Goal: Task Accomplishment & Management: Manage account settings

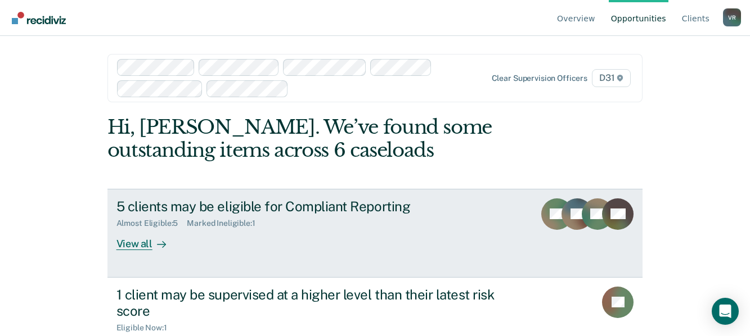
click at [124, 242] on div "View all" at bounding box center [147, 239] width 63 height 22
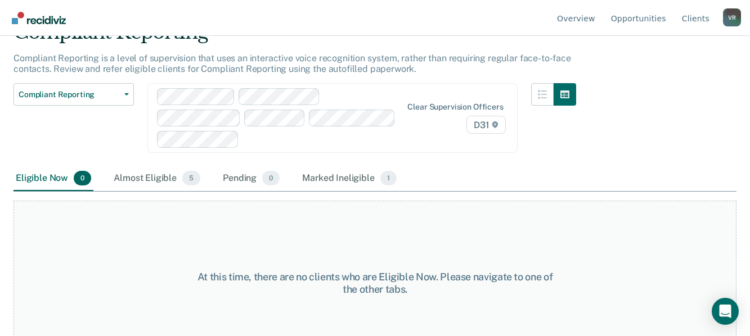
scroll to position [65, 0]
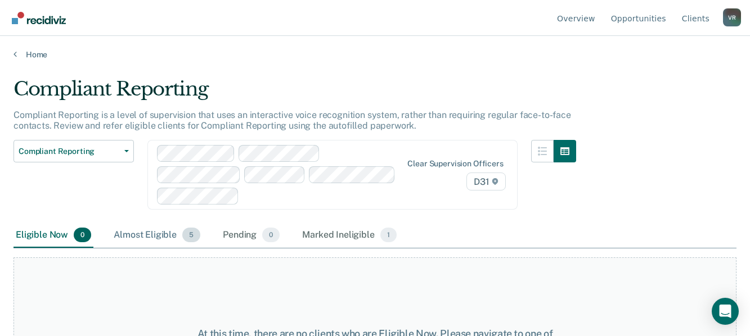
click at [155, 223] on div "Almost Eligible 5" at bounding box center [156, 235] width 91 height 25
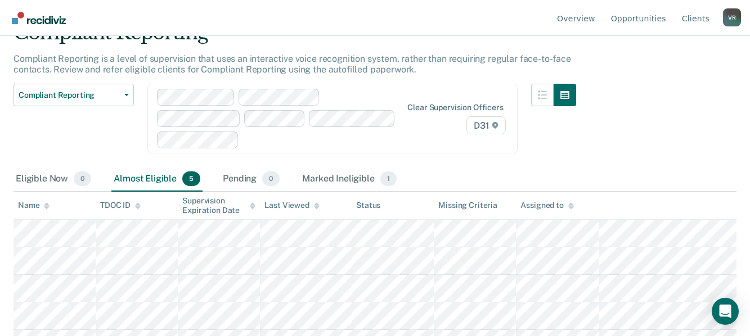
scroll to position [71, 0]
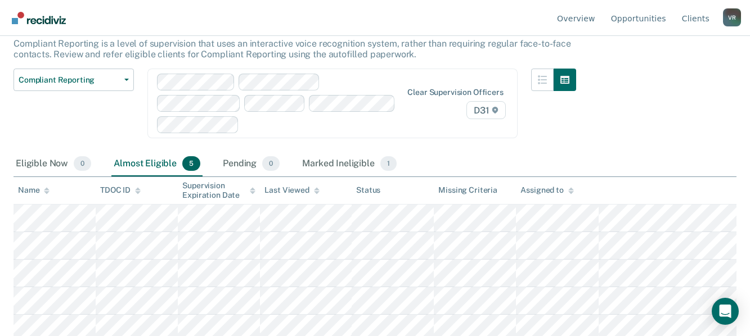
click at [337, 152] on div "Marked Ineligible 1" at bounding box center [349, 164] width 99 height 25
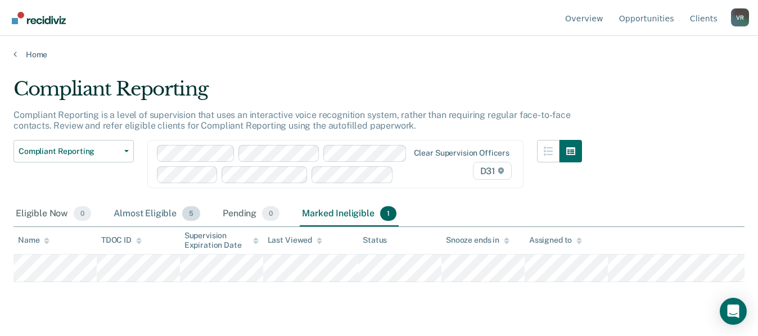
click at [149, 213] on div "Almost Eligible 5" at bounding box center [156, 214] width 91 height 25
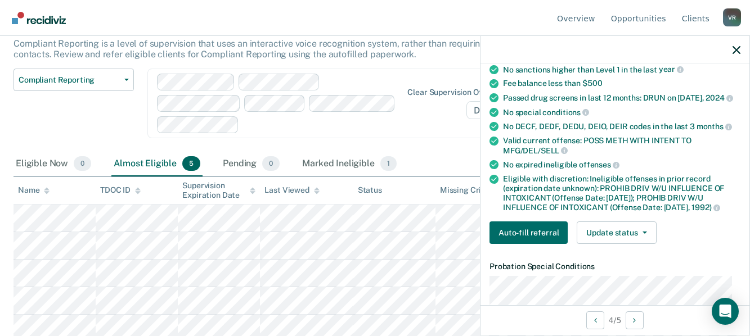
scroll to position [169, 0]
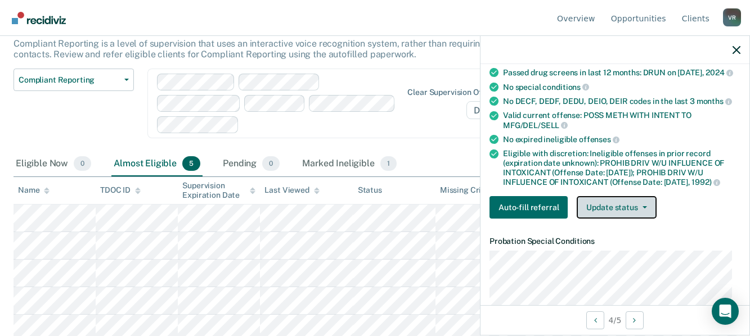
click at [608, 208] on button "Update status" at bounding box center [616, 207] width 79 height 23
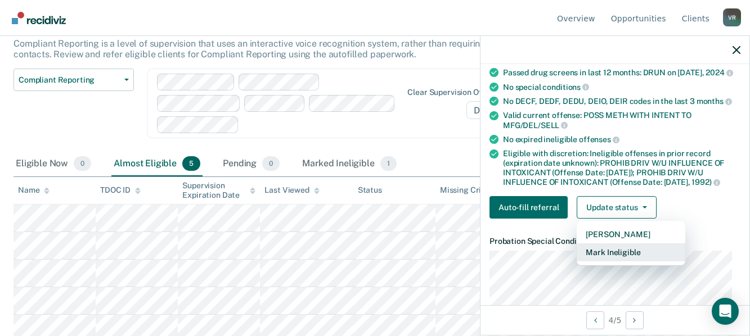
click at [616, 253] on button "Mark Ineligible" at bounding box center [631, 253] width 109 height 18
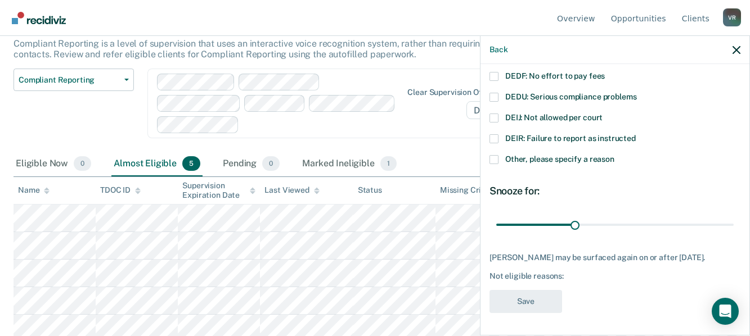
scroll to position [139, 0]
click at [495, 116] on span at bounding box center [493, 119] width 9 height 9
click at [603, 115] on input "DEIJ: Not allowed per court" at bounding box center [603, 115] width 0 height 0
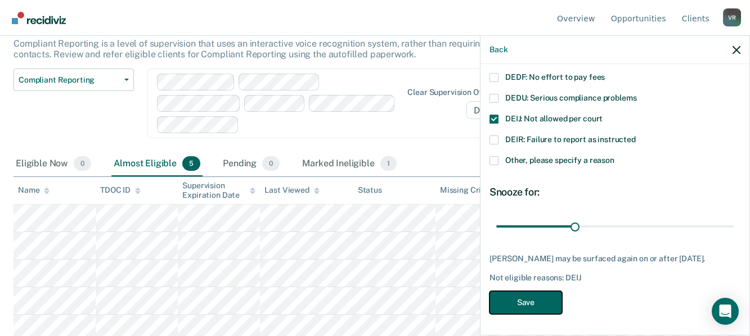
click at [537, 307] on button "Save" at bounding box center [525, 302] width 73 height 23
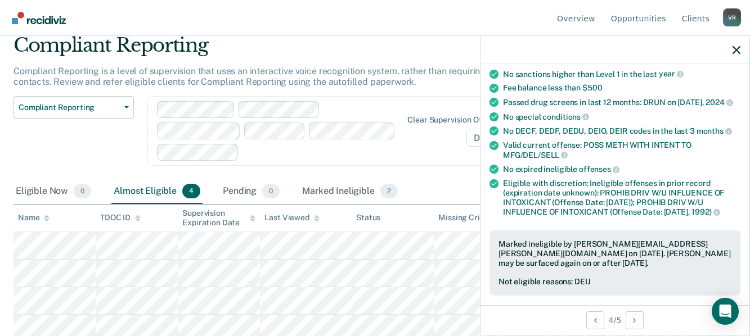
click at [417, 179] on div "Eligible Now 0 Almost Eligible 4 Pending 0 Marked Ineligible 2" at bounding box center [375, 191] width 723 height 25
